Goal: Check status: Check status

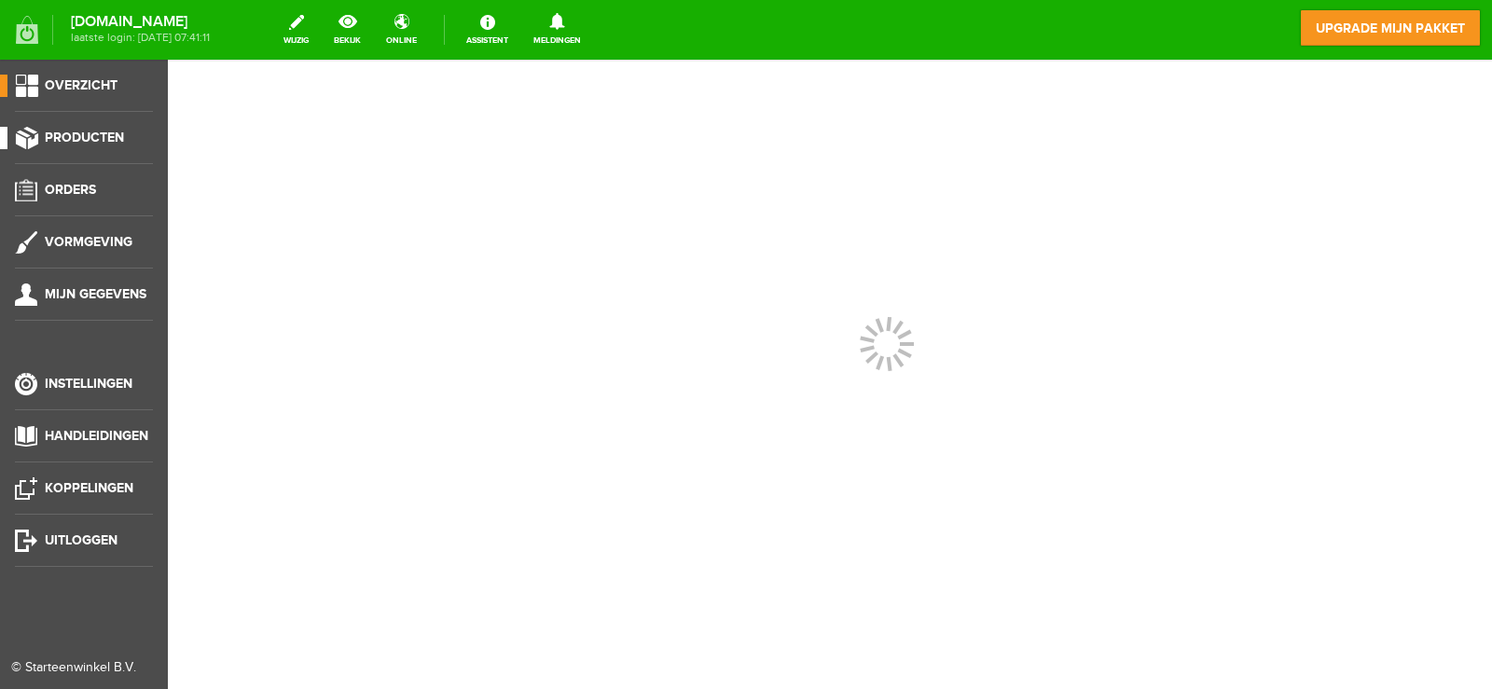
click at [77, 132] on span "Producten" at bounding box center [84, 138] width 79 height 16
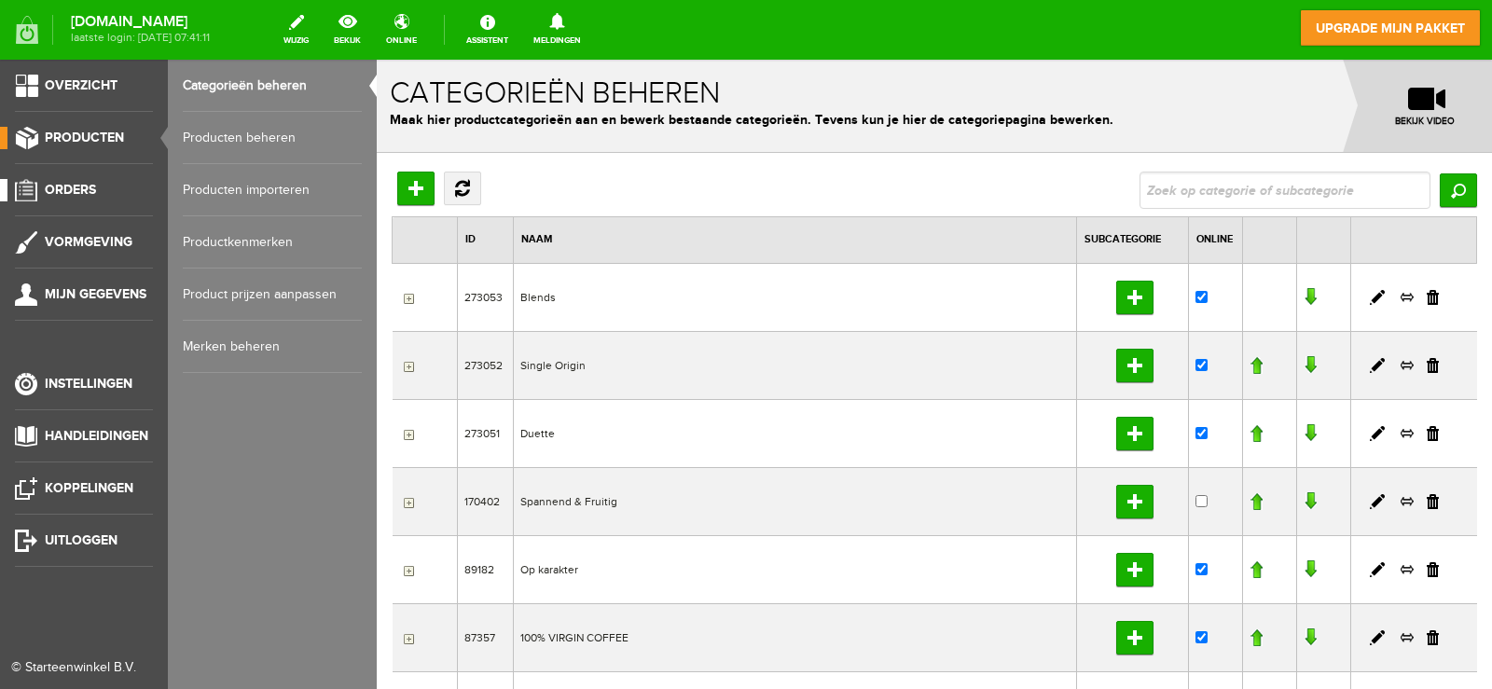
drag, startPoint x: 66, startPoint y: 186, endPoint x: 95, endPoint y: 179, distance: 29.6
click at [66, 187] on span "Orders" at bounding box center [70, 190] width 51 height 16
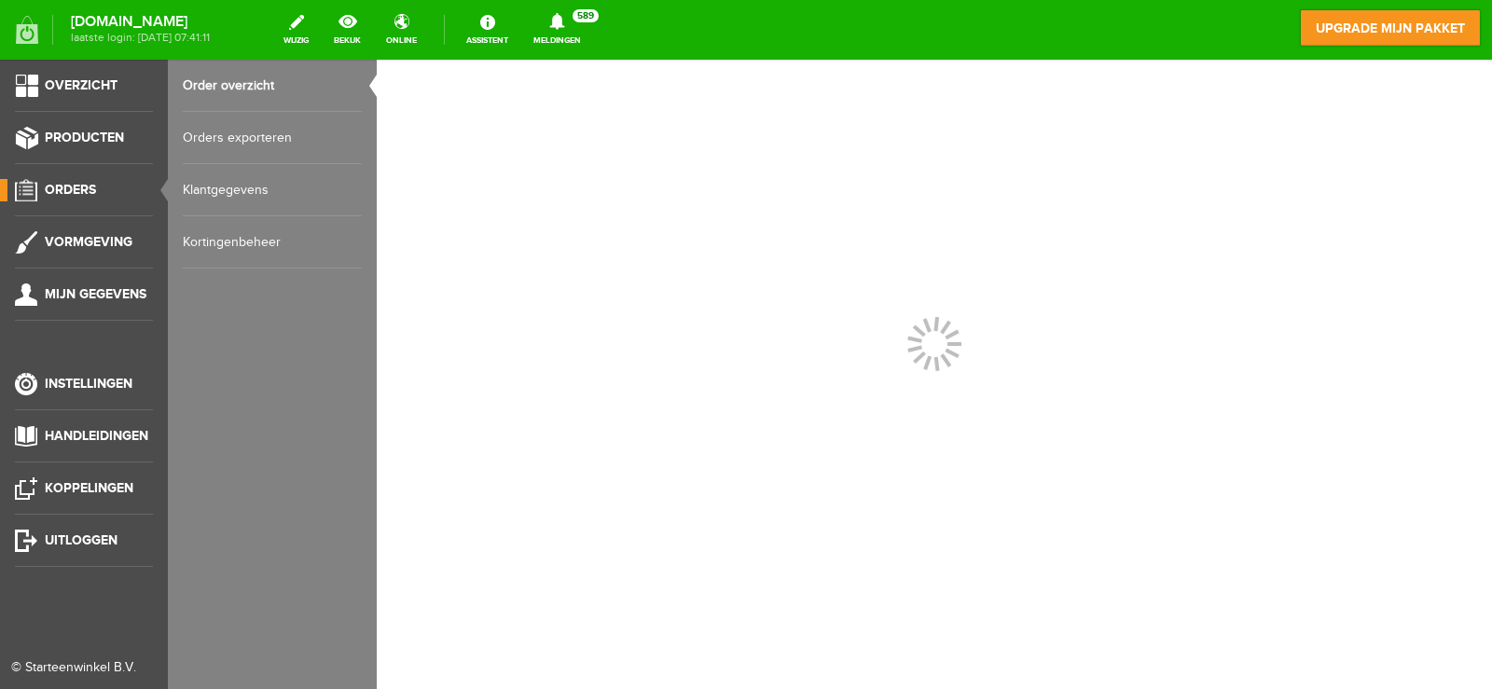
click at [274, 69] on link "Order overzicht" at bounding box center [272, 86] width 179 height 52
click at [255, 90] on link "Order overzicht" at bounding box center [272, 86] width 179 height 52
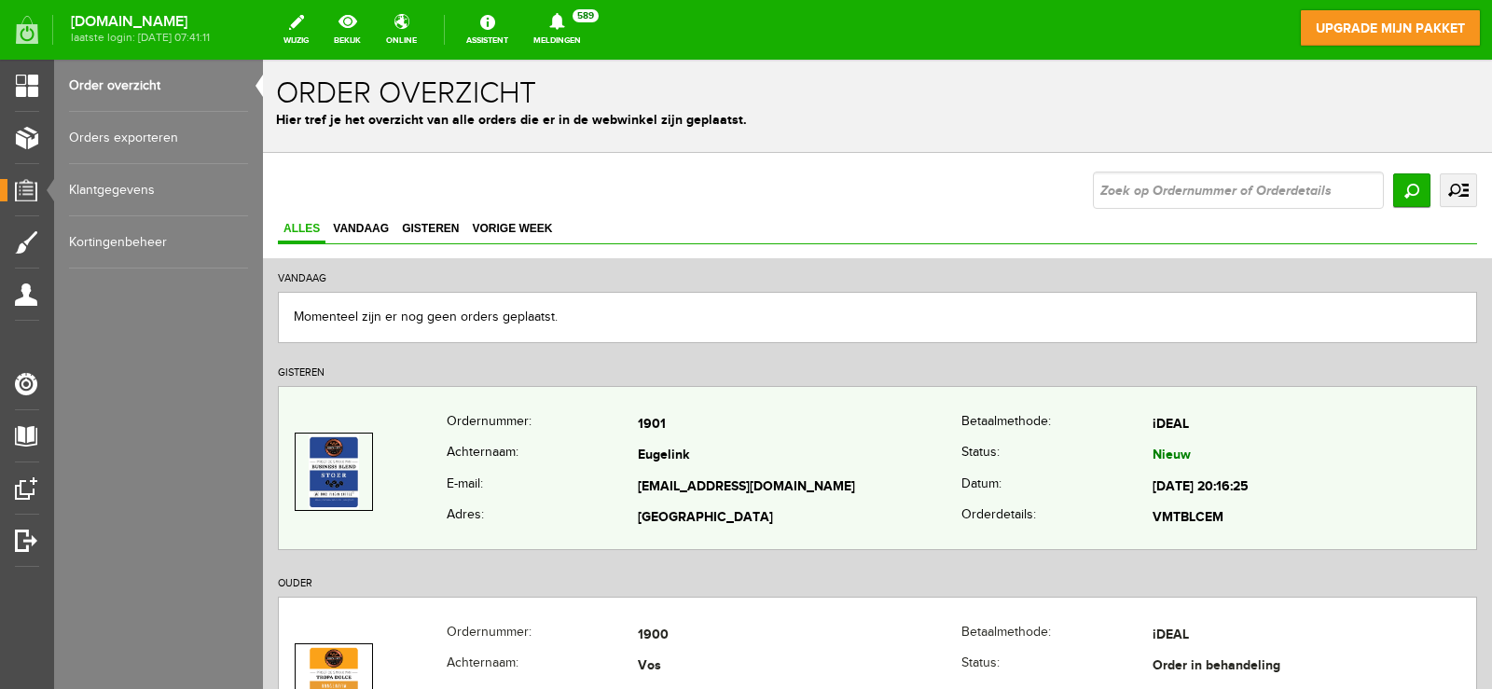
click at [681, 504] on td "[GEOGRAPHIC_DATA]" at bounding box center [800, 520] width 324 height 32
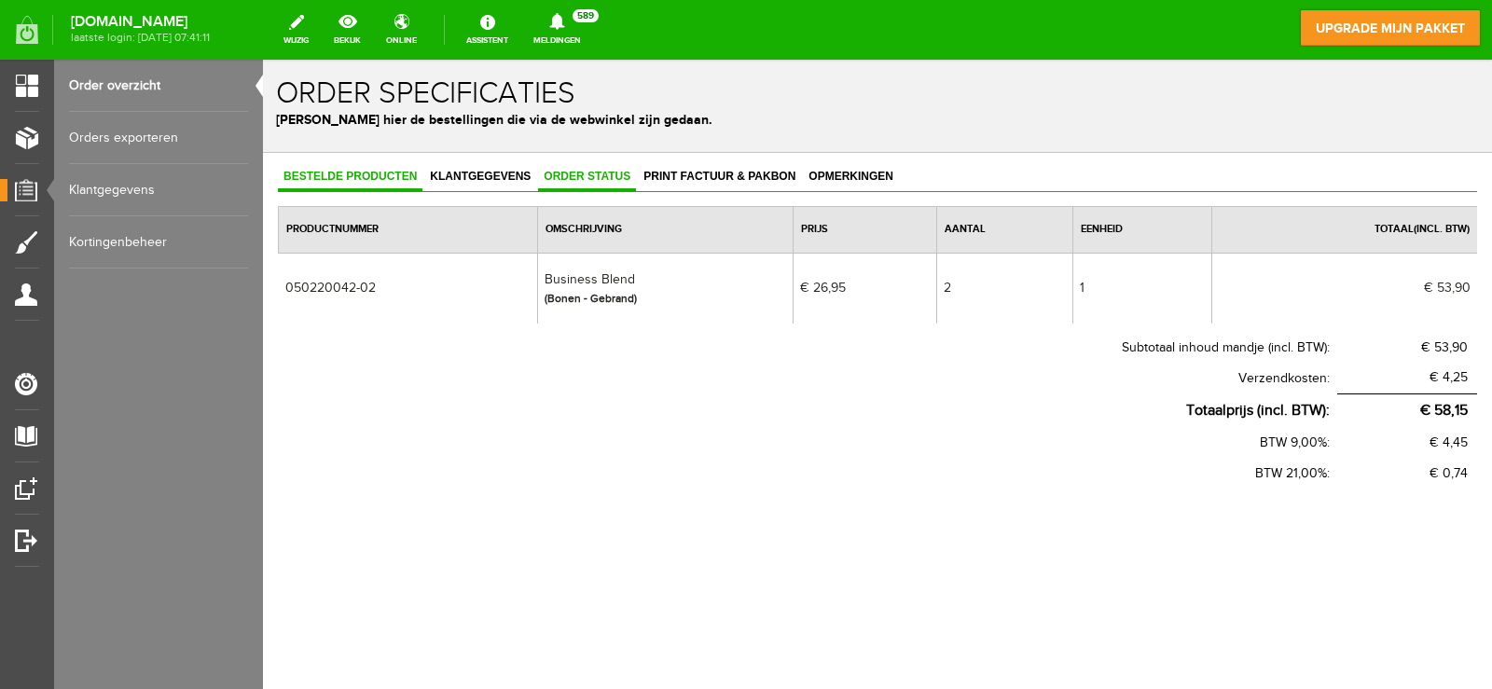
click at [567, 179] on span "Order status" at bounding box center [587, 176] width 98 height 13
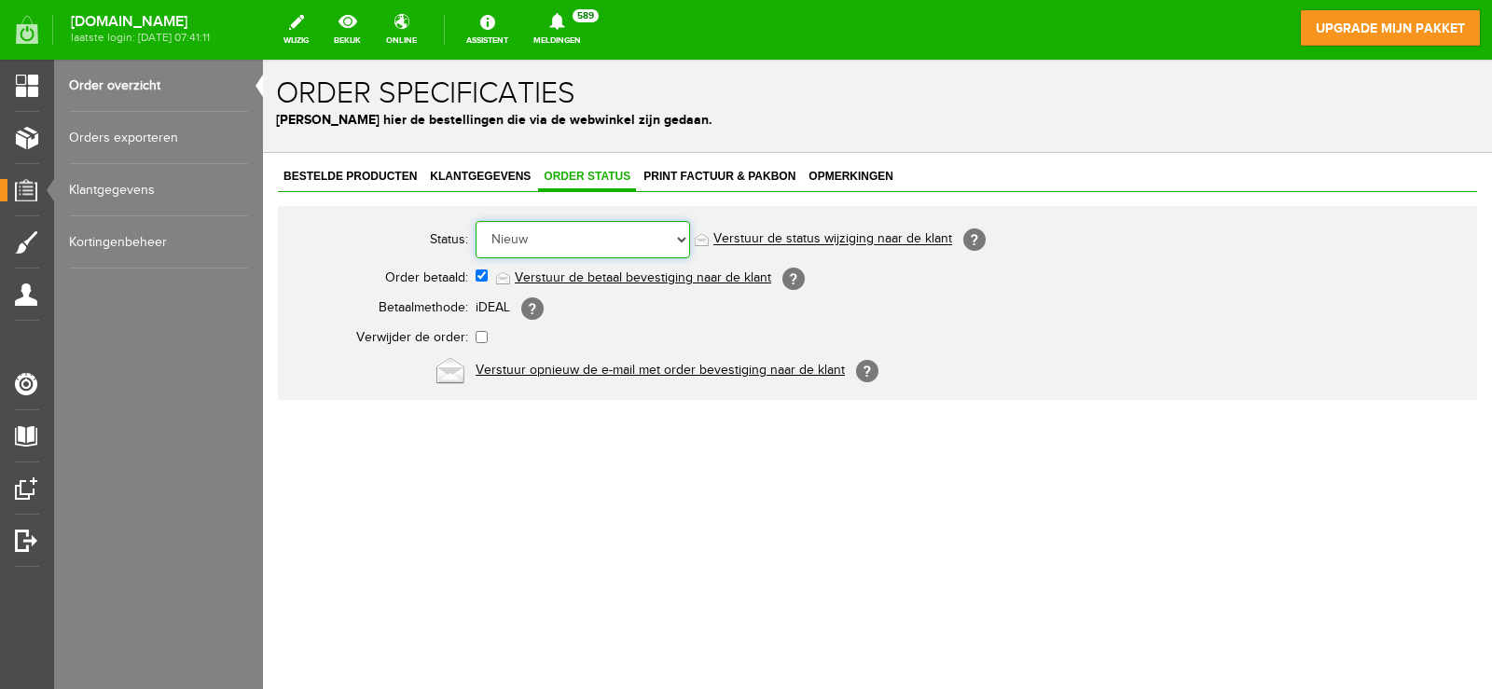
click at [557, 230] on select "Order niet afgerond Nieuw Order in behandeling Wacht op leverancier Wacht op be…" at bounding box center [583, 239] width 215 height 37
select select "2"
click at [476, 221] on select "Order niet afgerond Nieuw Order in behandeling Wacht op leverancier Wacht op be…" at bounding box center [583, 239] width 215 height 37
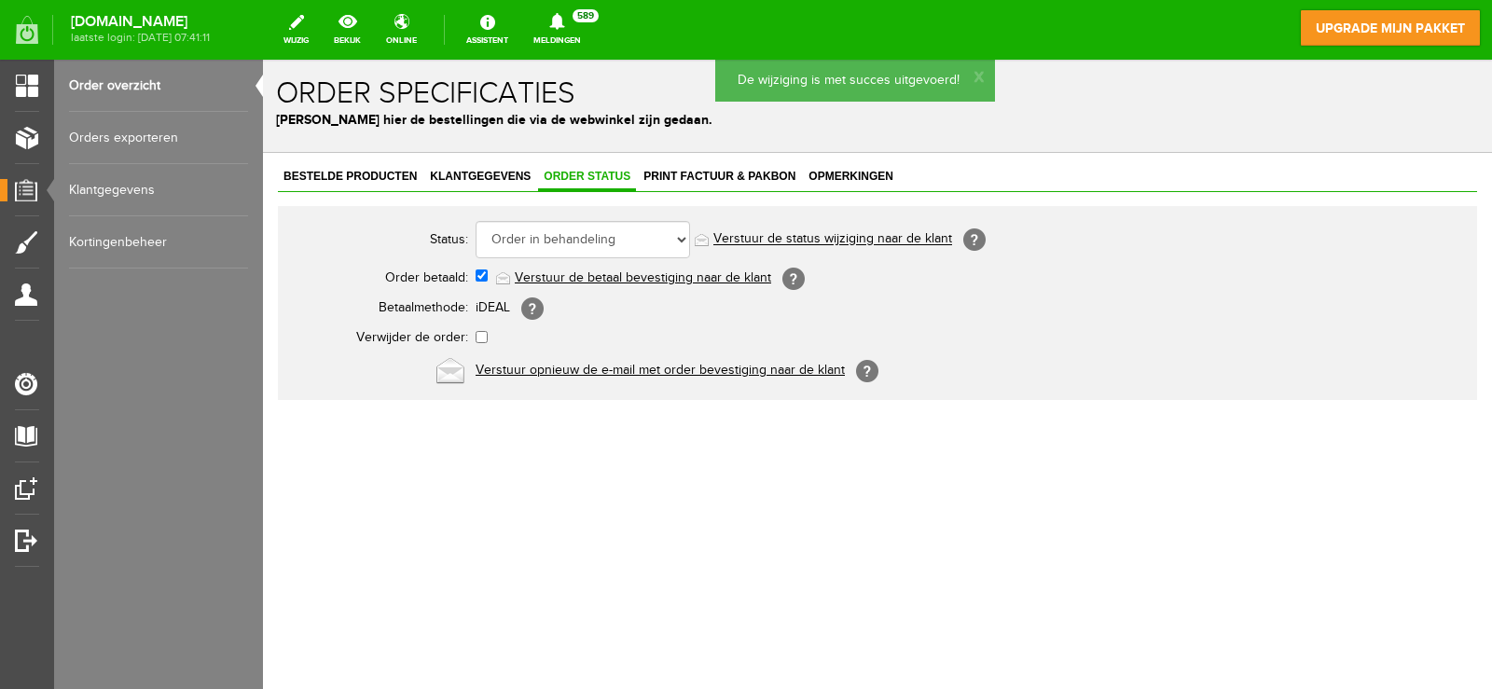
click at [677, 177] on span "Print factuur & pakbon" at bounding box center [719, 176] width 163 height 13
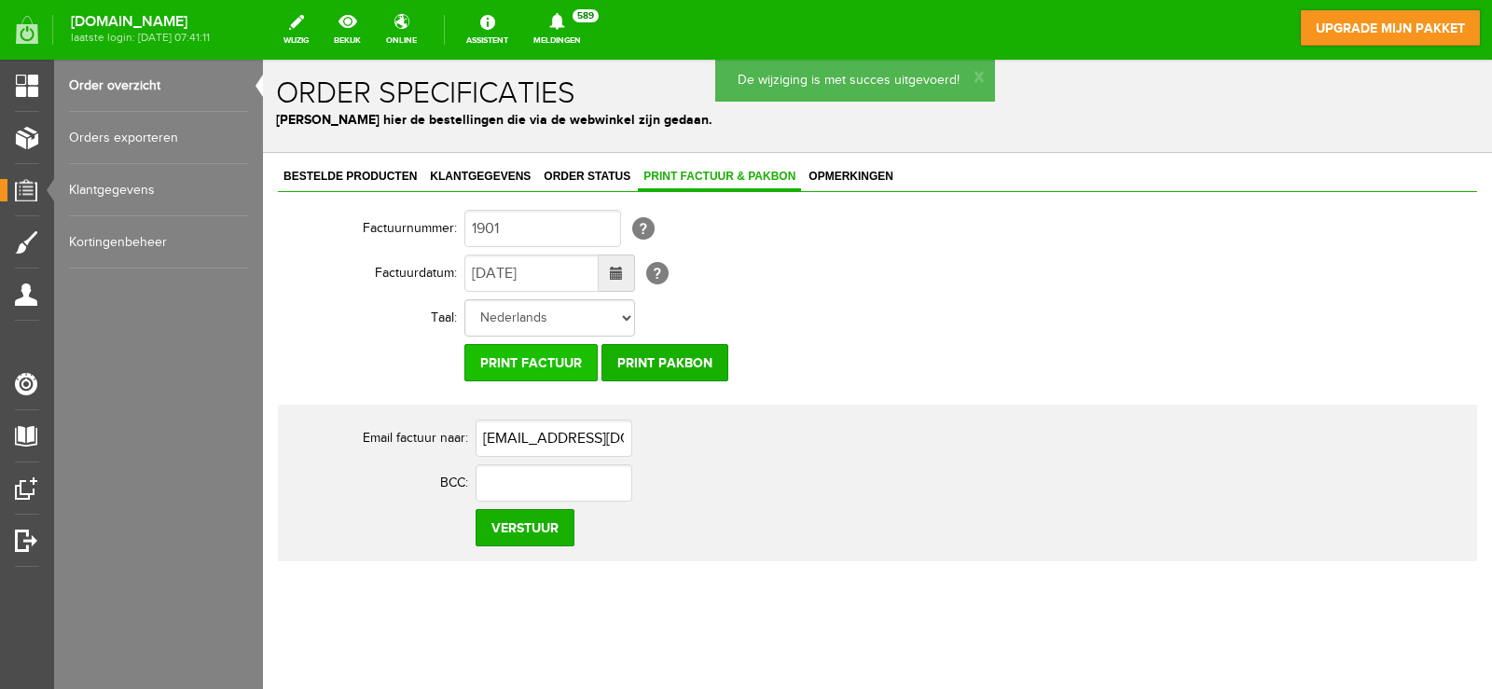
click at [561, 368] on input "Print factuur" at bounding box center [531, 362] width 133 height 37
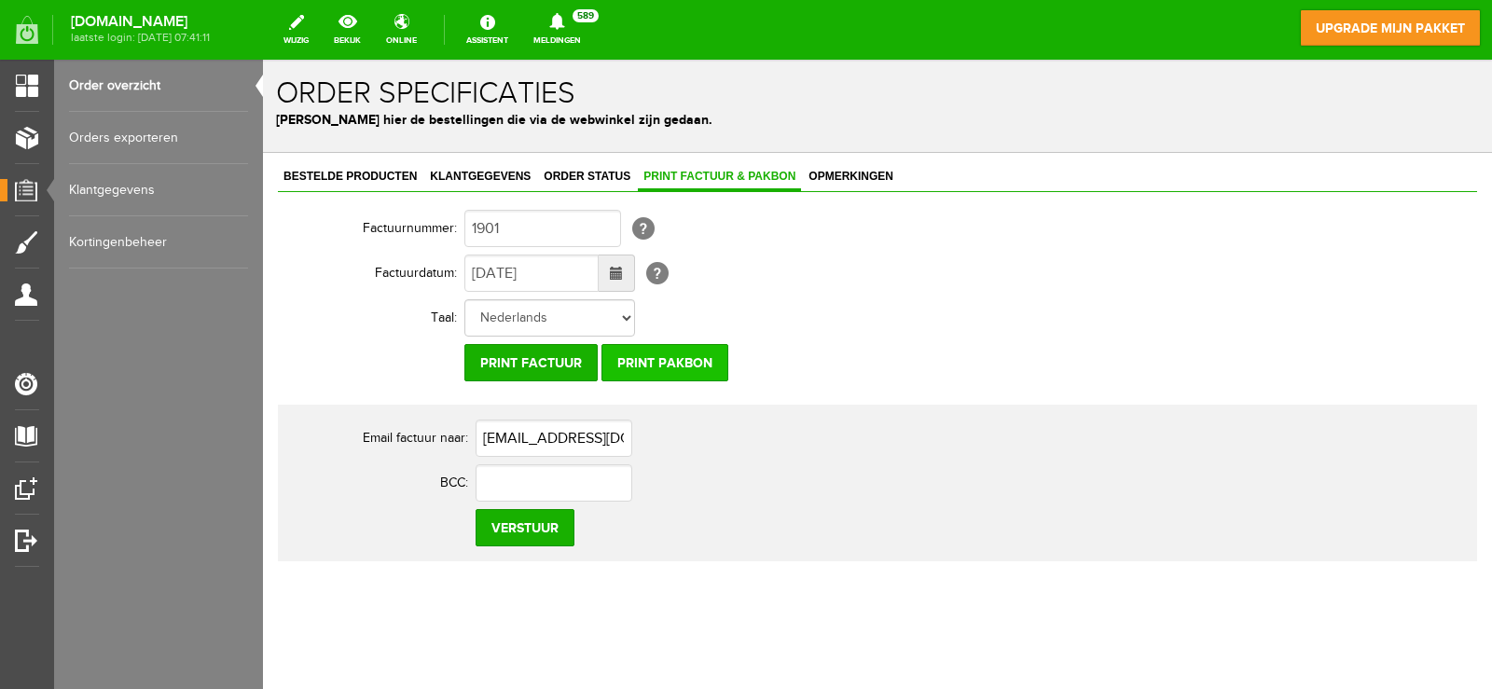
click at [674, 368] on input "Print pakbon" at bounding box center [665, 362] width 127 height 37
click at [466, 175] on span "Klantgegevens" at bounding box center [480, 176] width 112 height 13
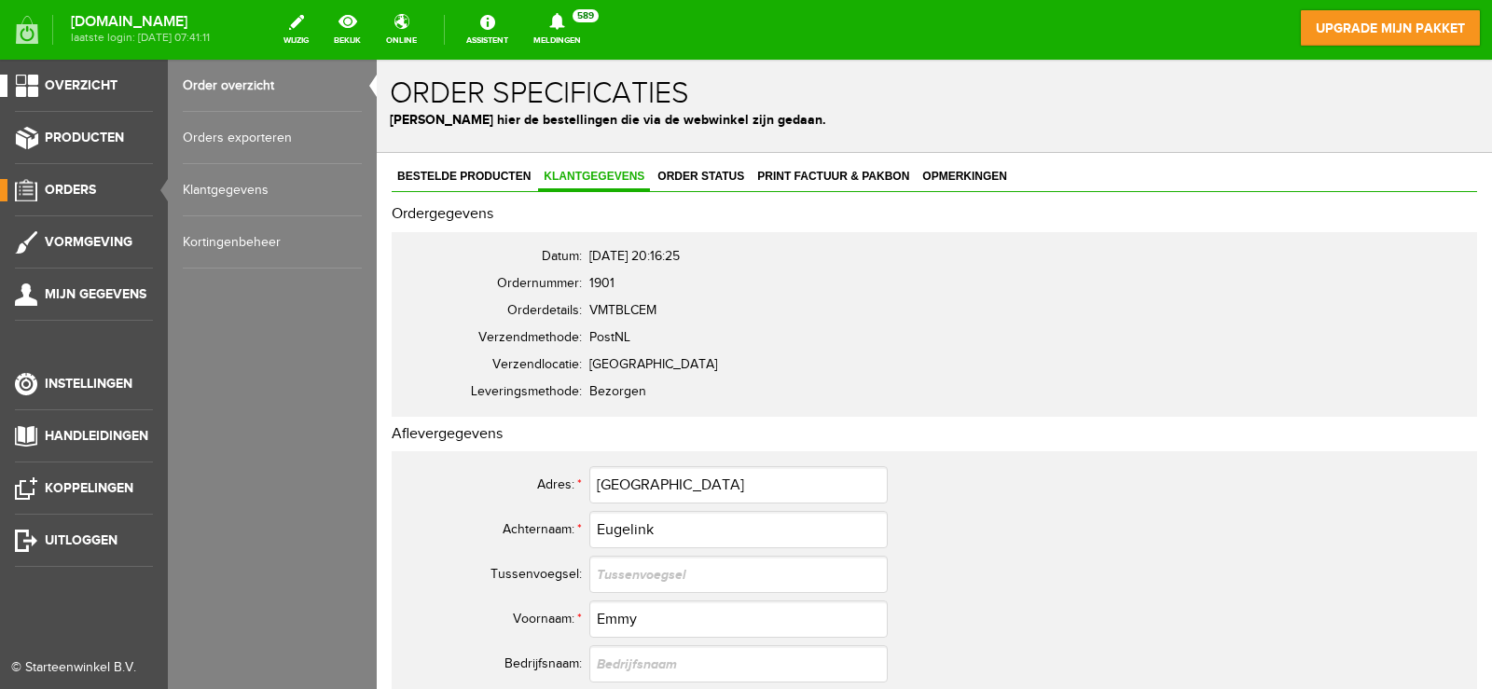
click at [35, 84] on link "Overzicht" at bounding box center [76, 86] width 153 height 22
